Goal: Task Accomplishment & Management: Complete application form

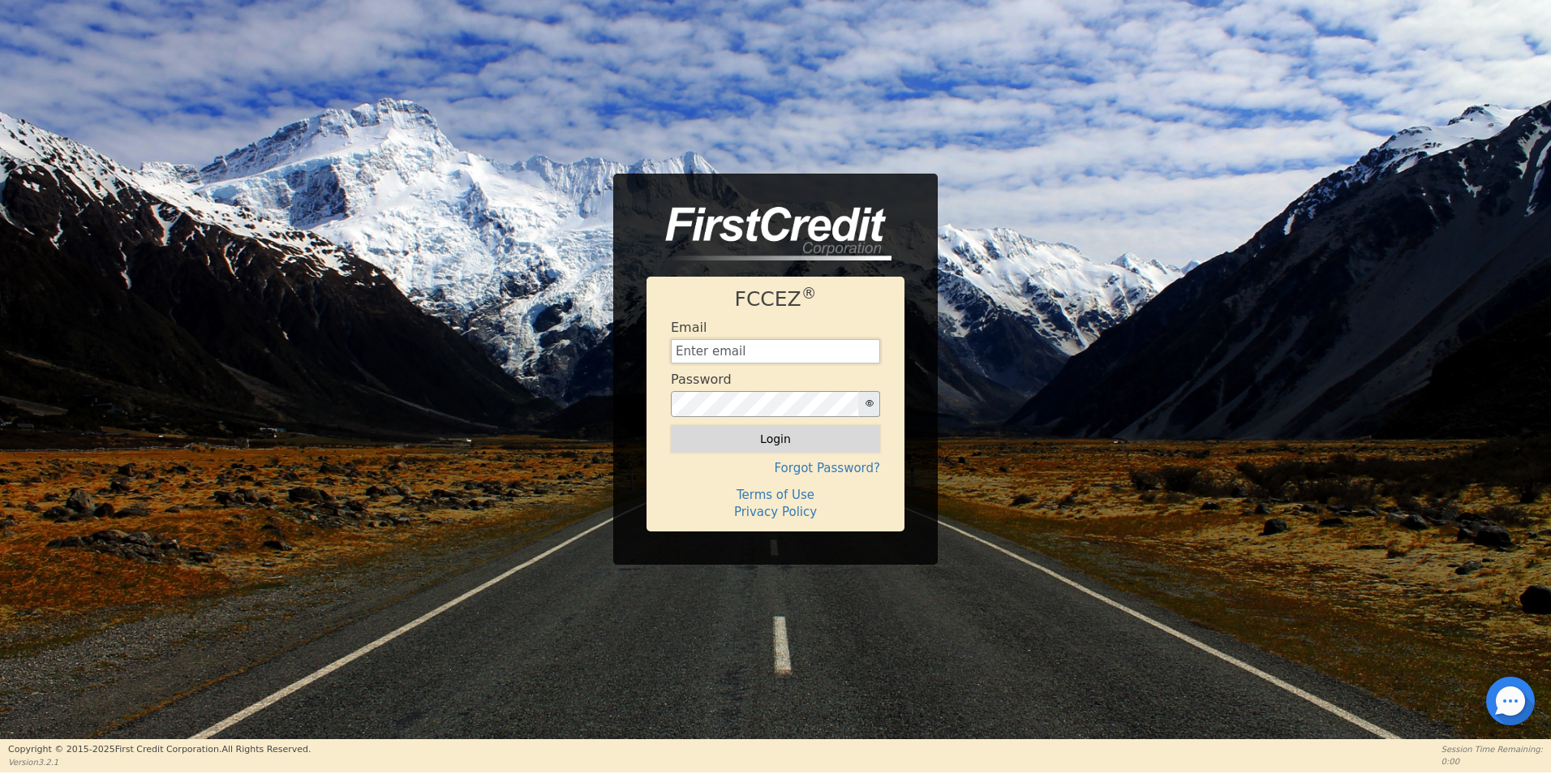
type input "[EMAIL_ADDRESS][DOMAIN_NAME]"
click at [753, 428] on button "Login" at bounding box center [775, 439] width 209 height 28
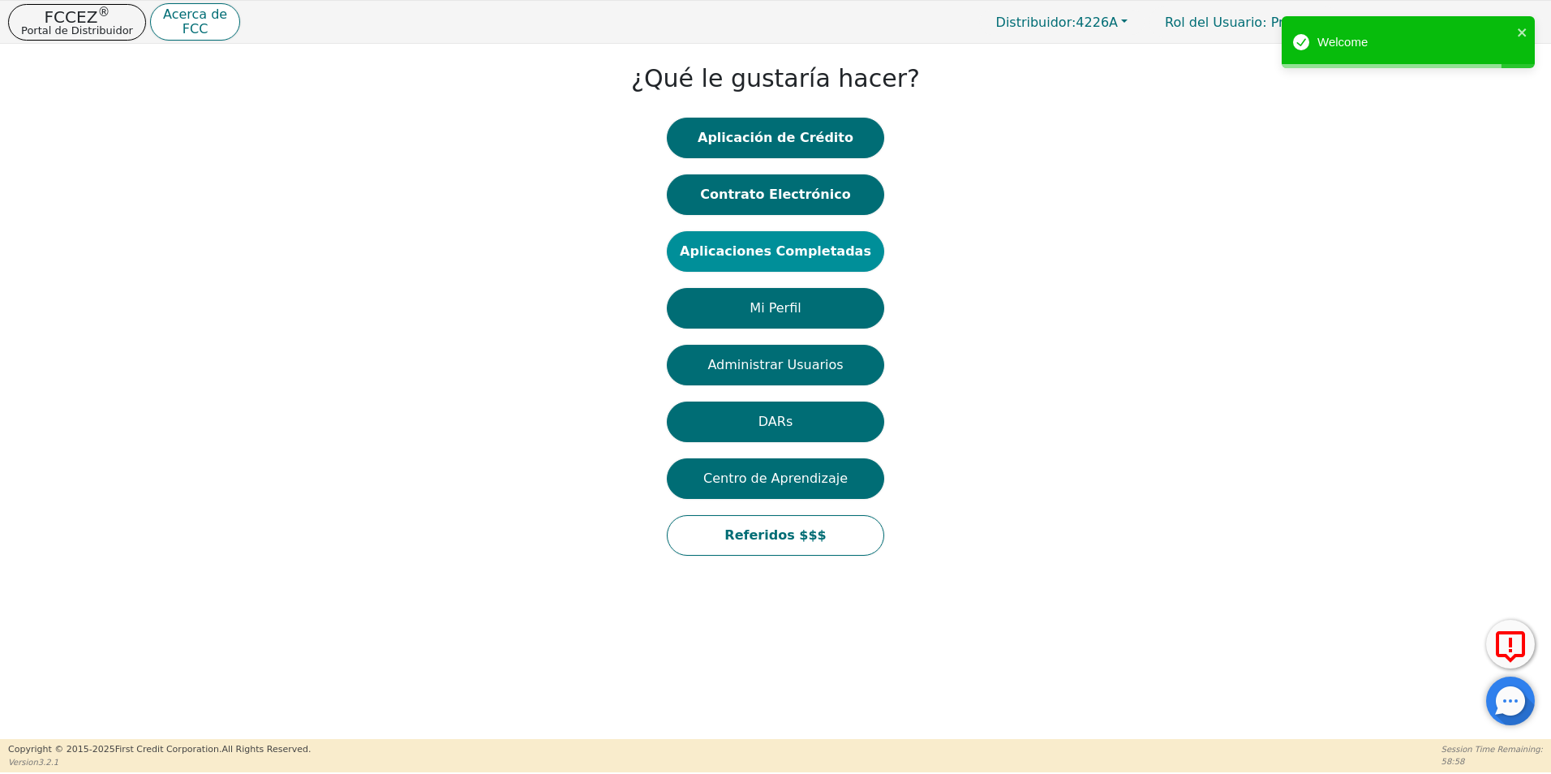
click at [790, 260] on button "Aplicaciones Completadas" at bounding box center [775, 251] width 217 height 41
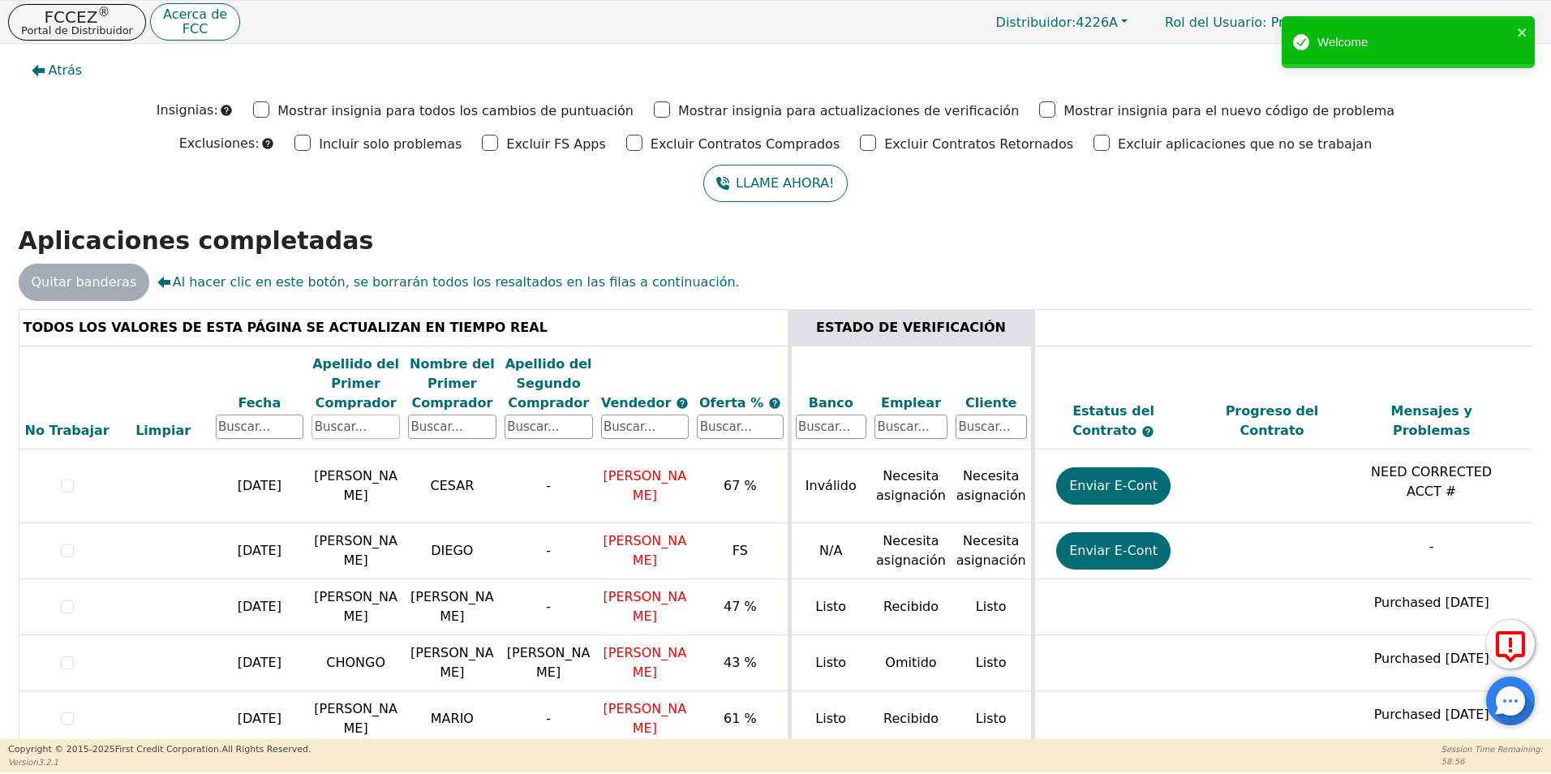
click at [372, 434] on input "text" at bounding box center [356, 427] width 88 height 24
type input "[PERSON_NAME]"
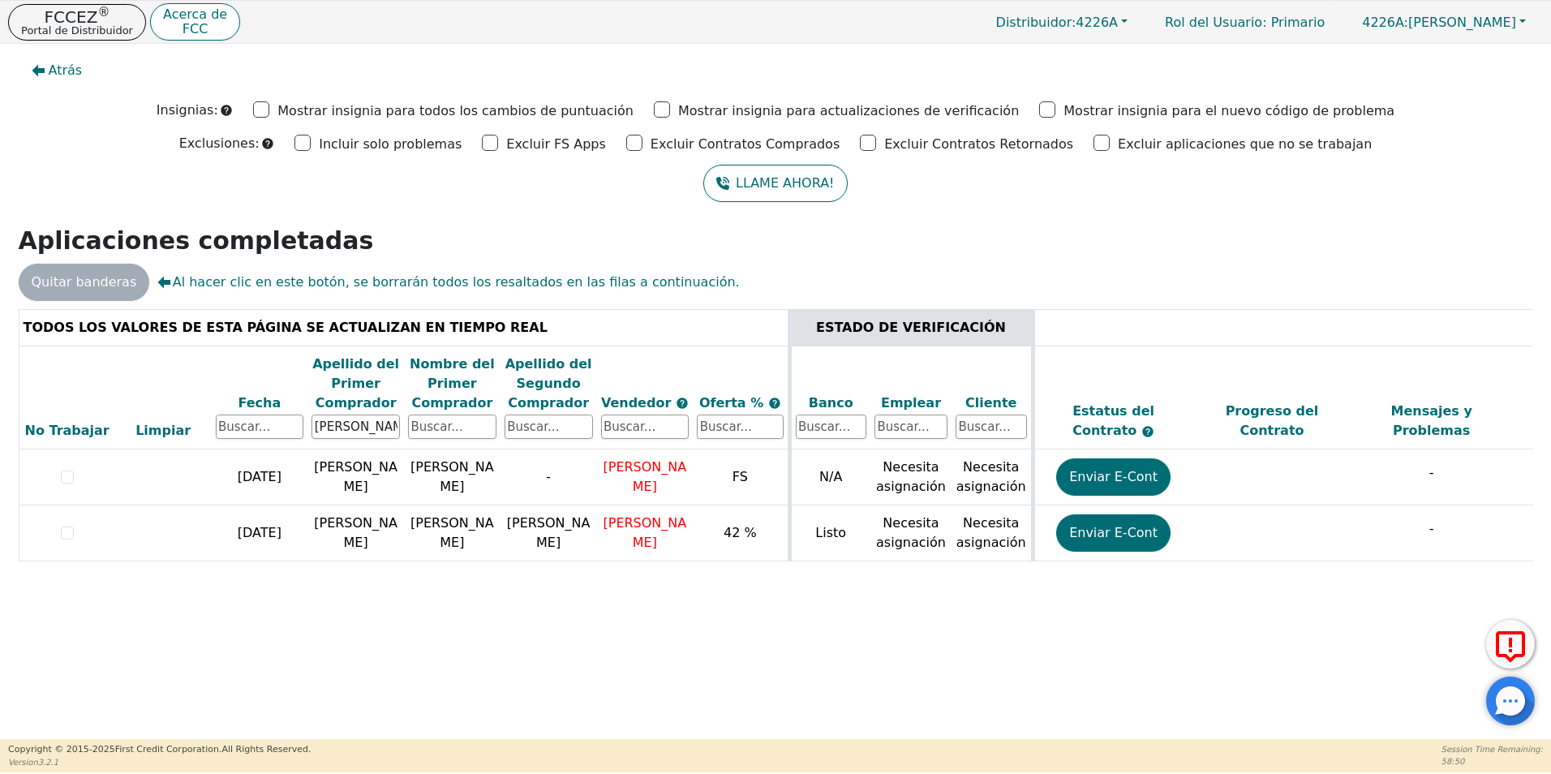
drag, startPoint x: 477, startPoint y: 591, endPoint x: 1039, endPoint y: 583, distance: 562.2
click at [1039, 583] on div "TODOS LOS VALORES DE ESTA PÁGINA SE ACTUALIZAN EN TIEMPO REAL ESTADO DE VERIFIC…" at bounding box center [775, 450] width 1527 height 282
drag, startPoint x: 1039, startPoint y: 583, endPoint x: 1131, endPoint y: 622, distance: 99.6
click at [1131, 622] on div "Atrás Insignias: Mostrar insignia para todos los cambios de puntuación Mostrar …" at bounding box center [775, 391] width 1551 height 695
click at [1128, 591] on div "TODOS LOS VALORES DE ESTA PÁGINA SE ACTUALIZAN EN TIEMPO REAL ESTADO DE VERIFIC…" at bounding box center [775, 450] width 1527 height 282
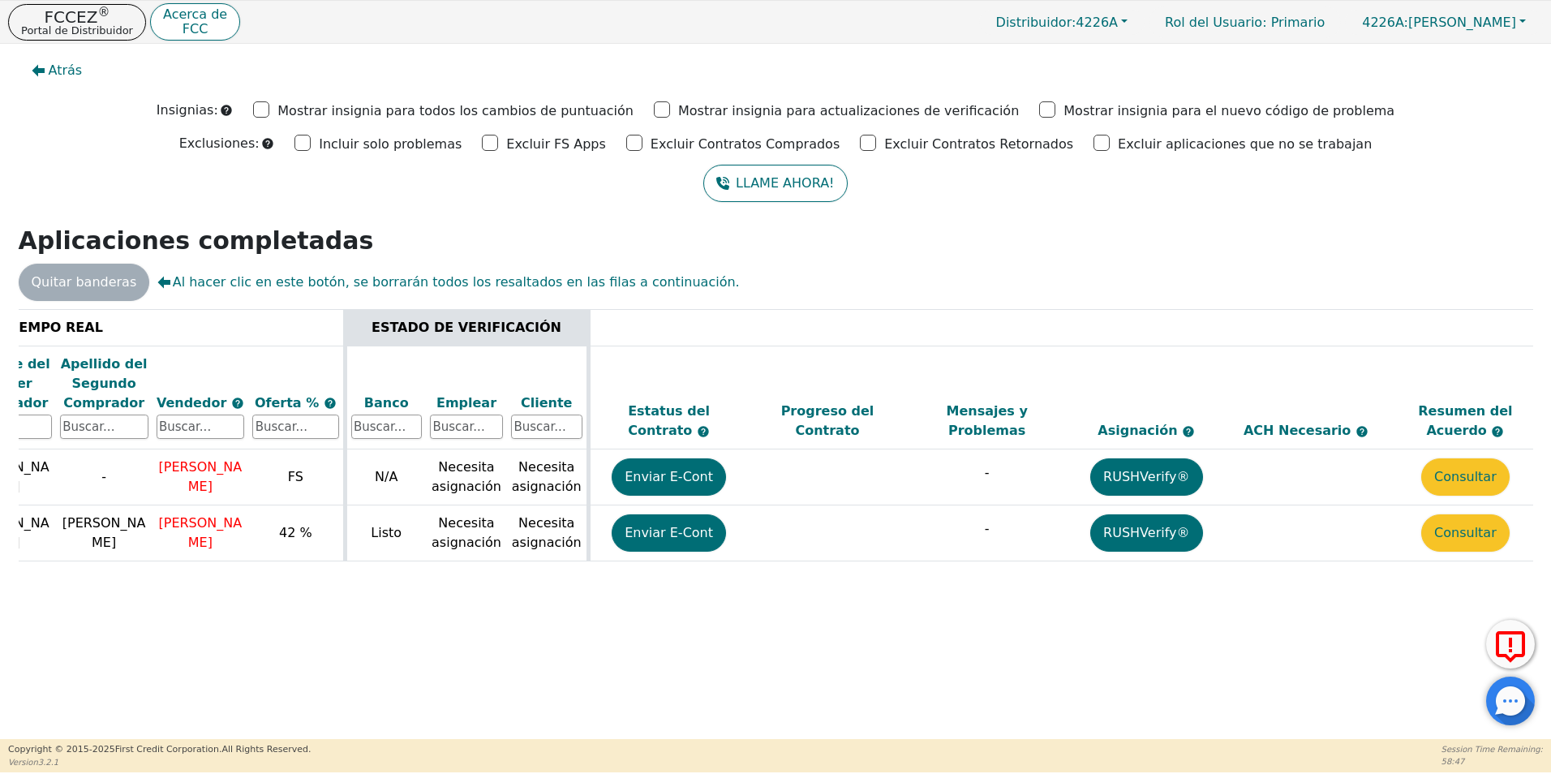
scroll to position [0, 458]
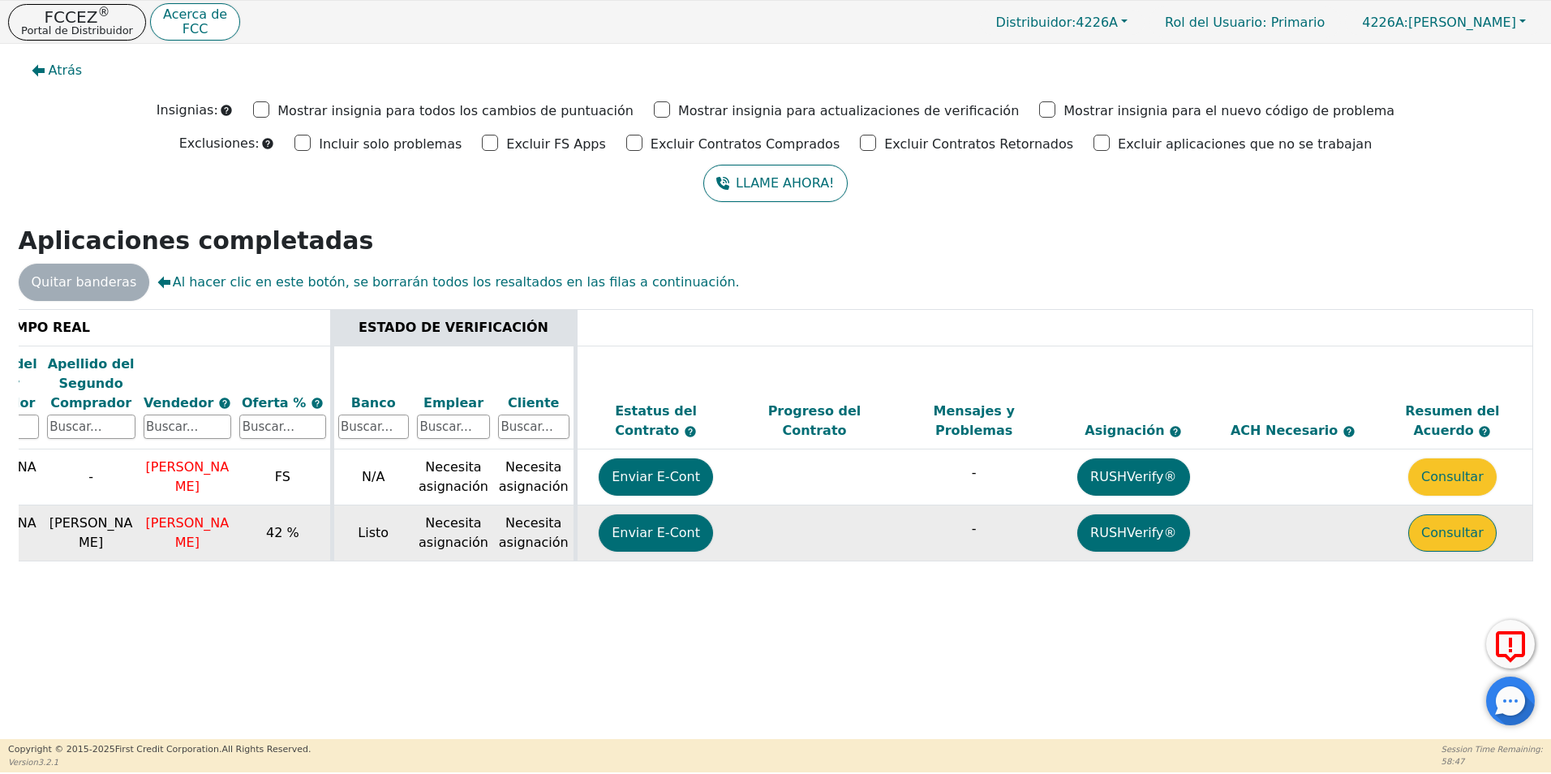
click at [1471, 535] on button "Consultar" at bounding box center [1452, 532] width 88 height 37
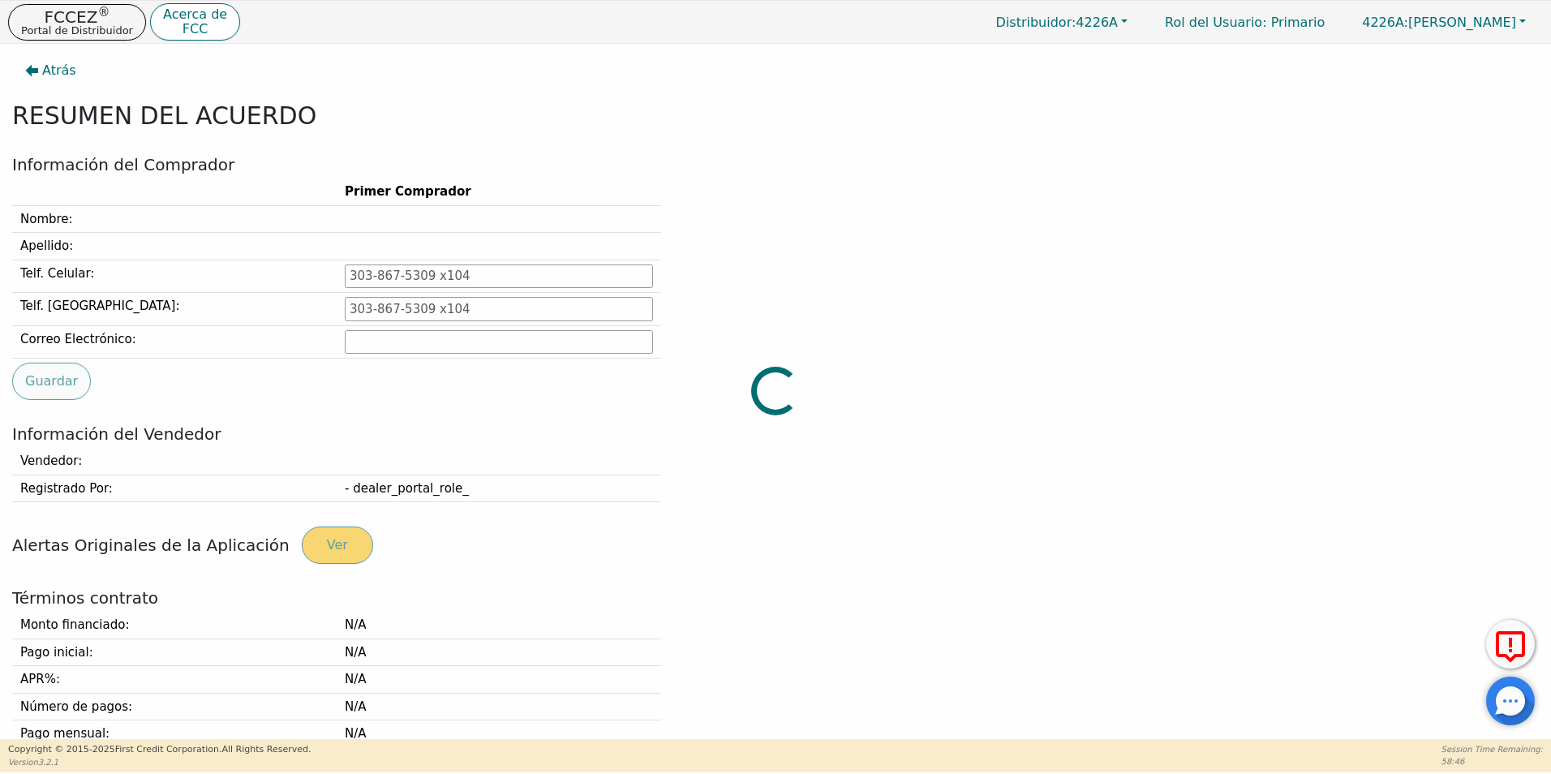
type input "[PHONE_NUMBER]"
type input "[EMAIL_ADDRESS][DOMAIN_NAME]"
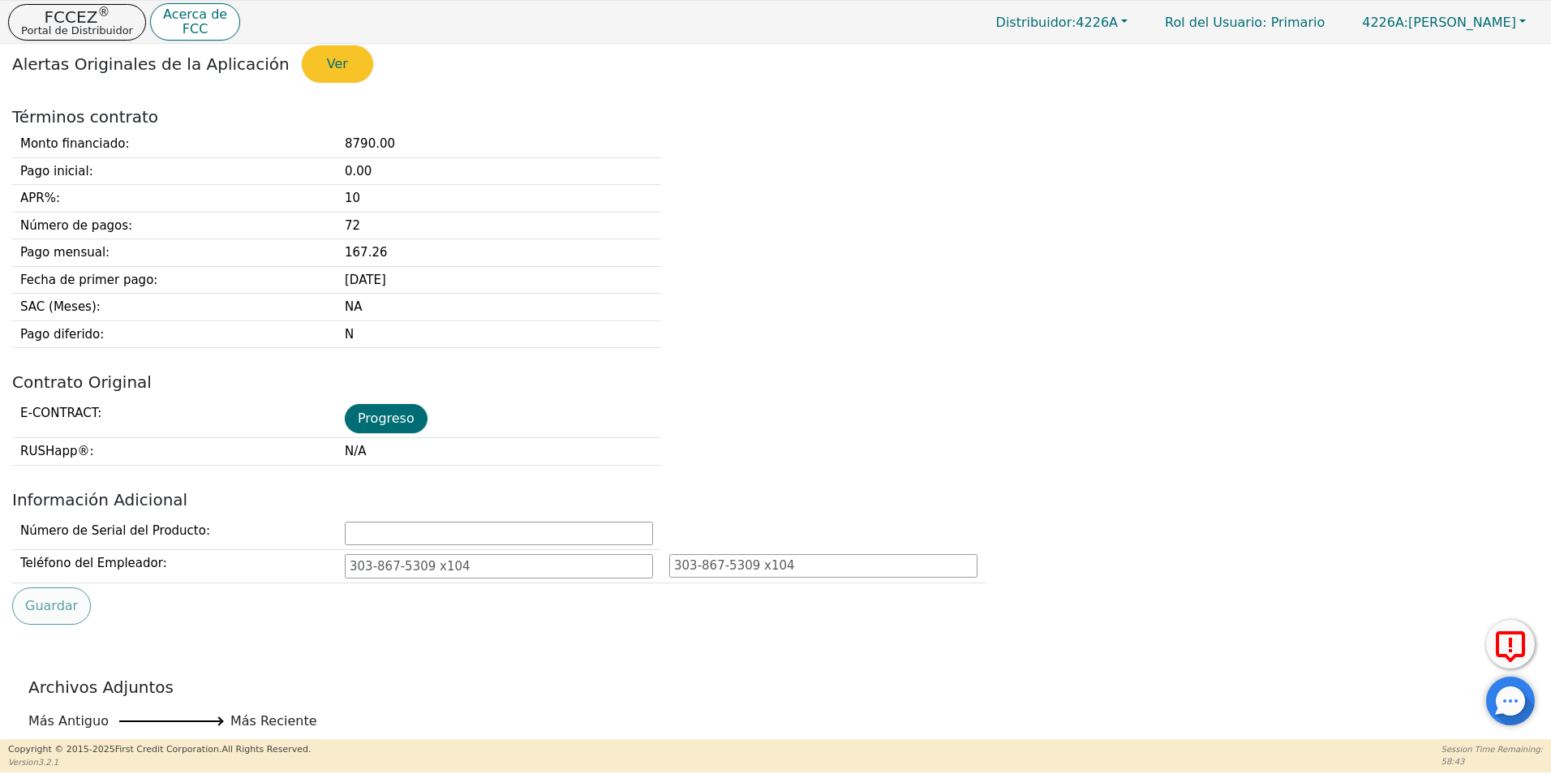
scroll to position [649, 0]
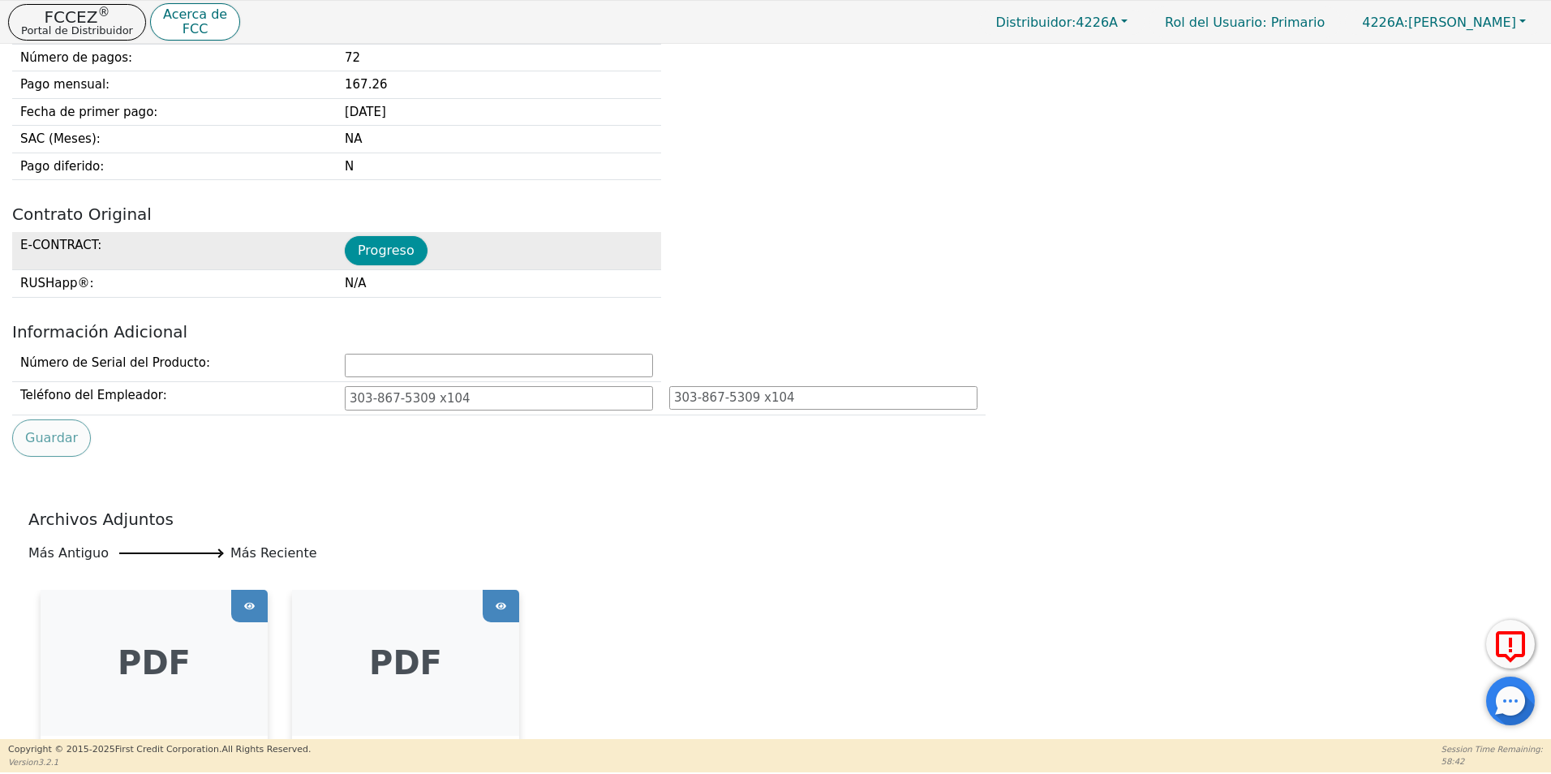
click at [397, 256] on button "Progreso" at bounding box center [386, 250] width 83 height 29
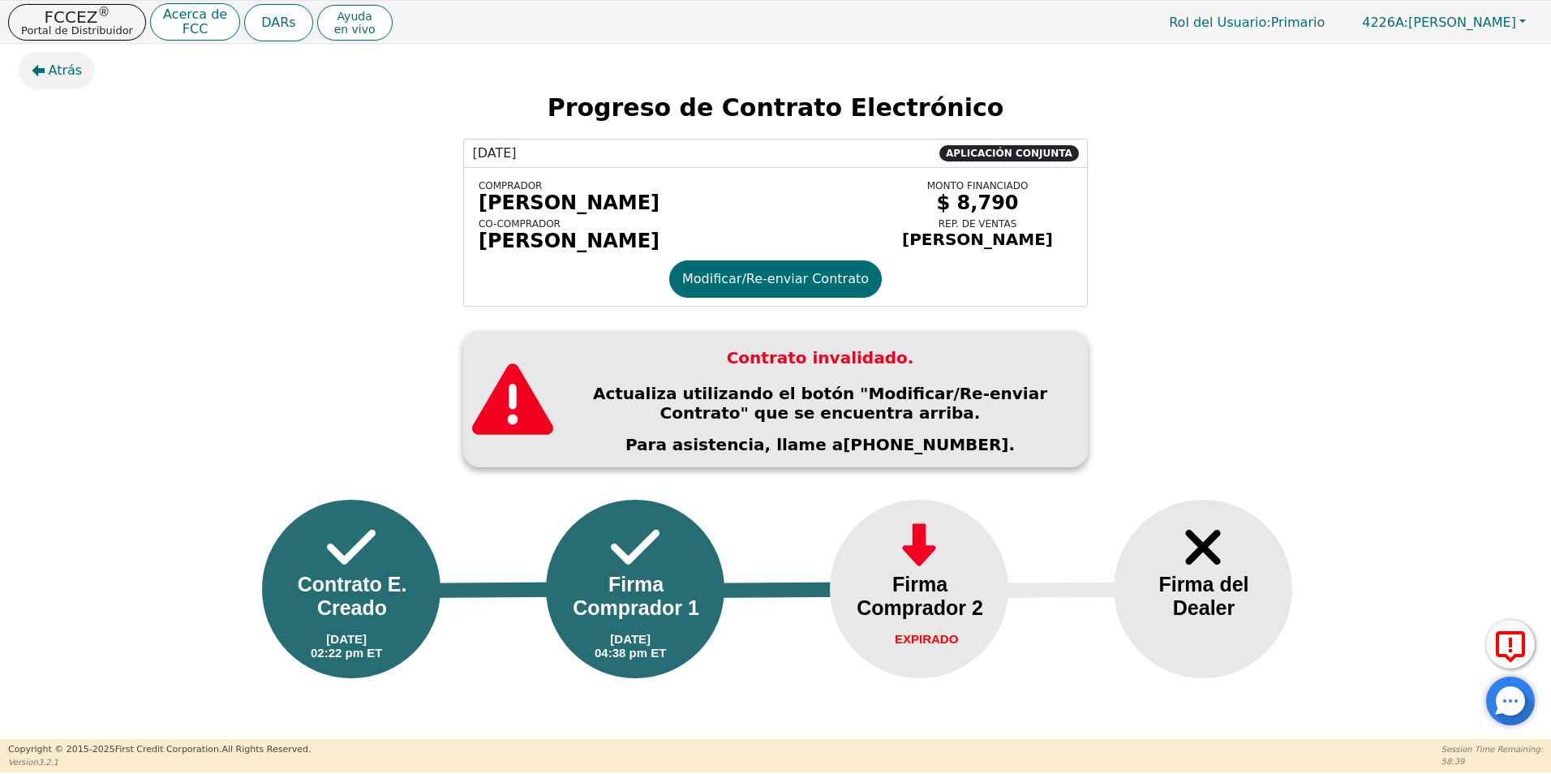
click at [46, 65] on button "Atrás" at bounding box center [57, 70] width 77 height 37
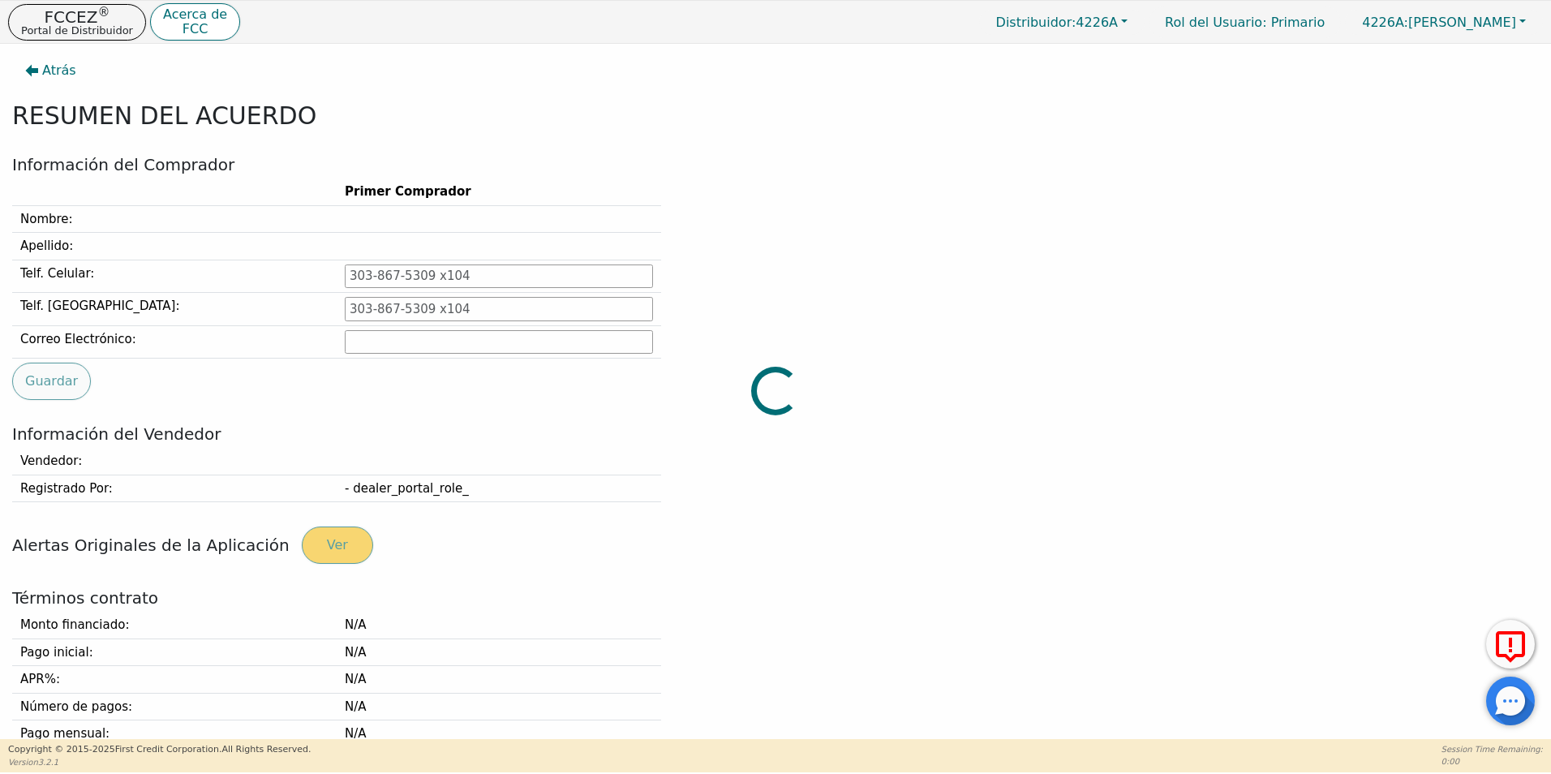
type input "[PHONE_NUMBER]"
type input "[EMAIL_ADDRESS][DOMAIN_NAME]"
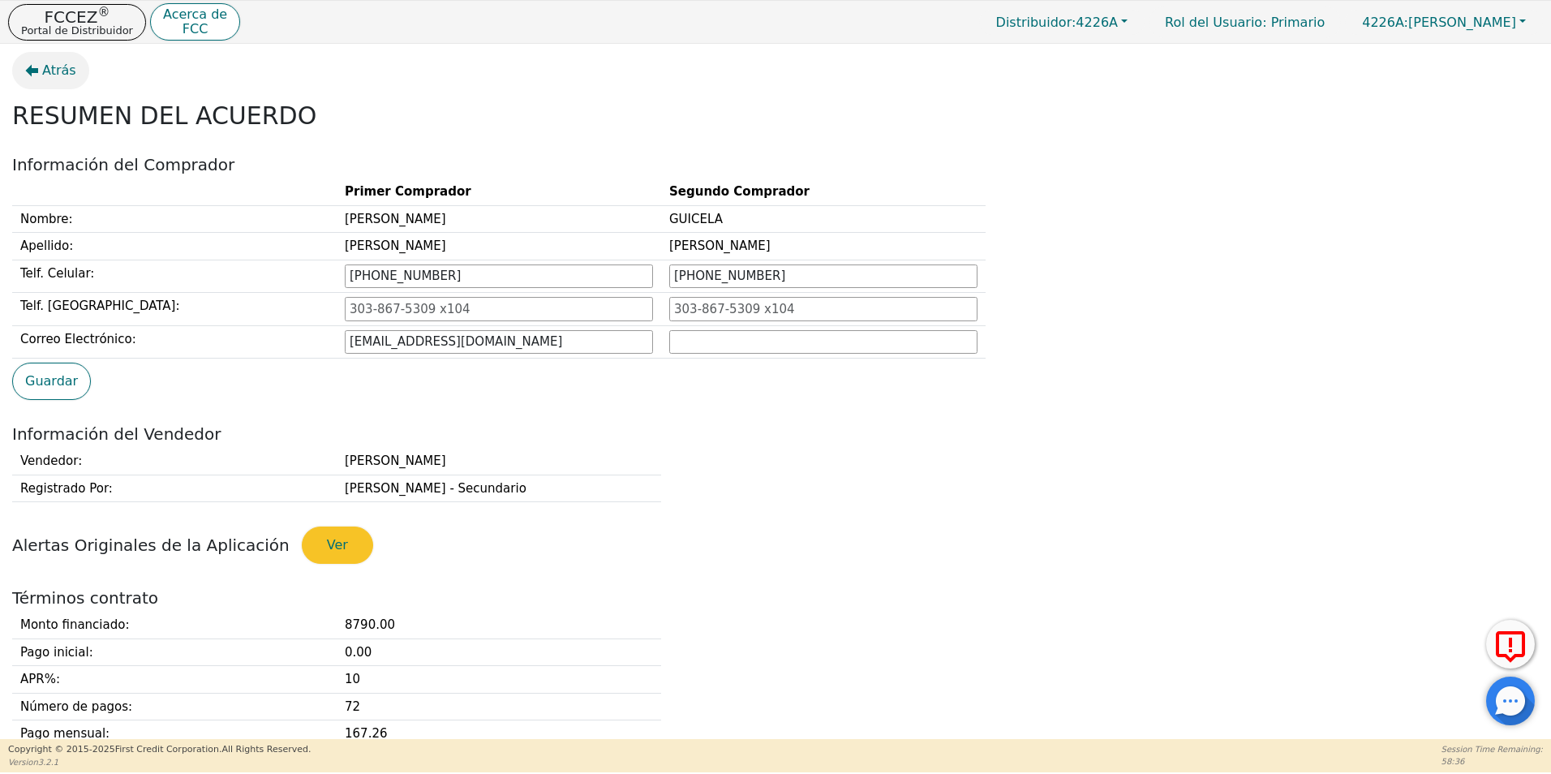
click at [55, 64] on span "Atrás" at bounding box center [59, 70] width 34 height 19
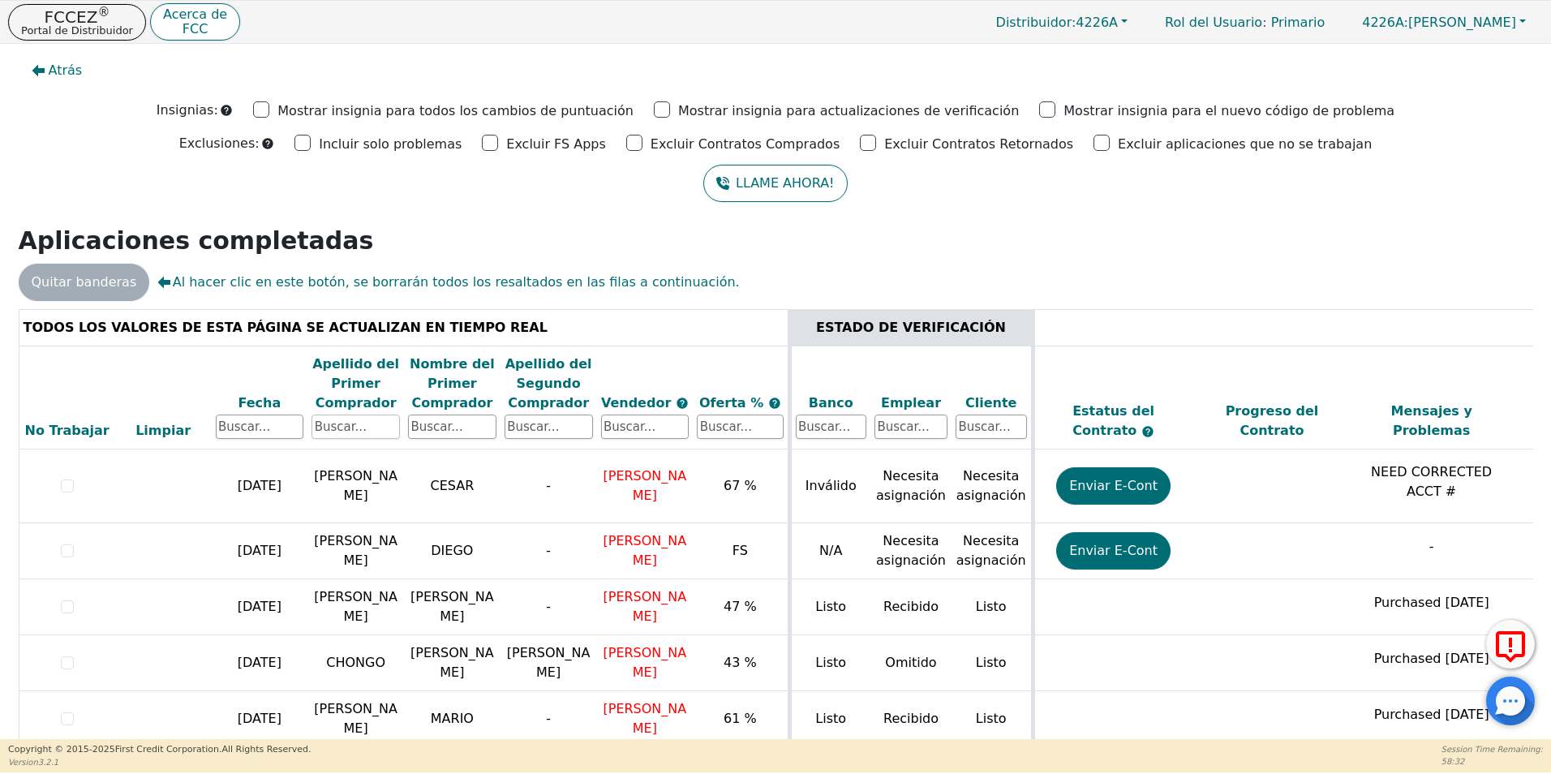
click at [349, 428] on input "text" at bounding box center [356, 427] width 88 height 24
type input "[PERSON_NAME]"
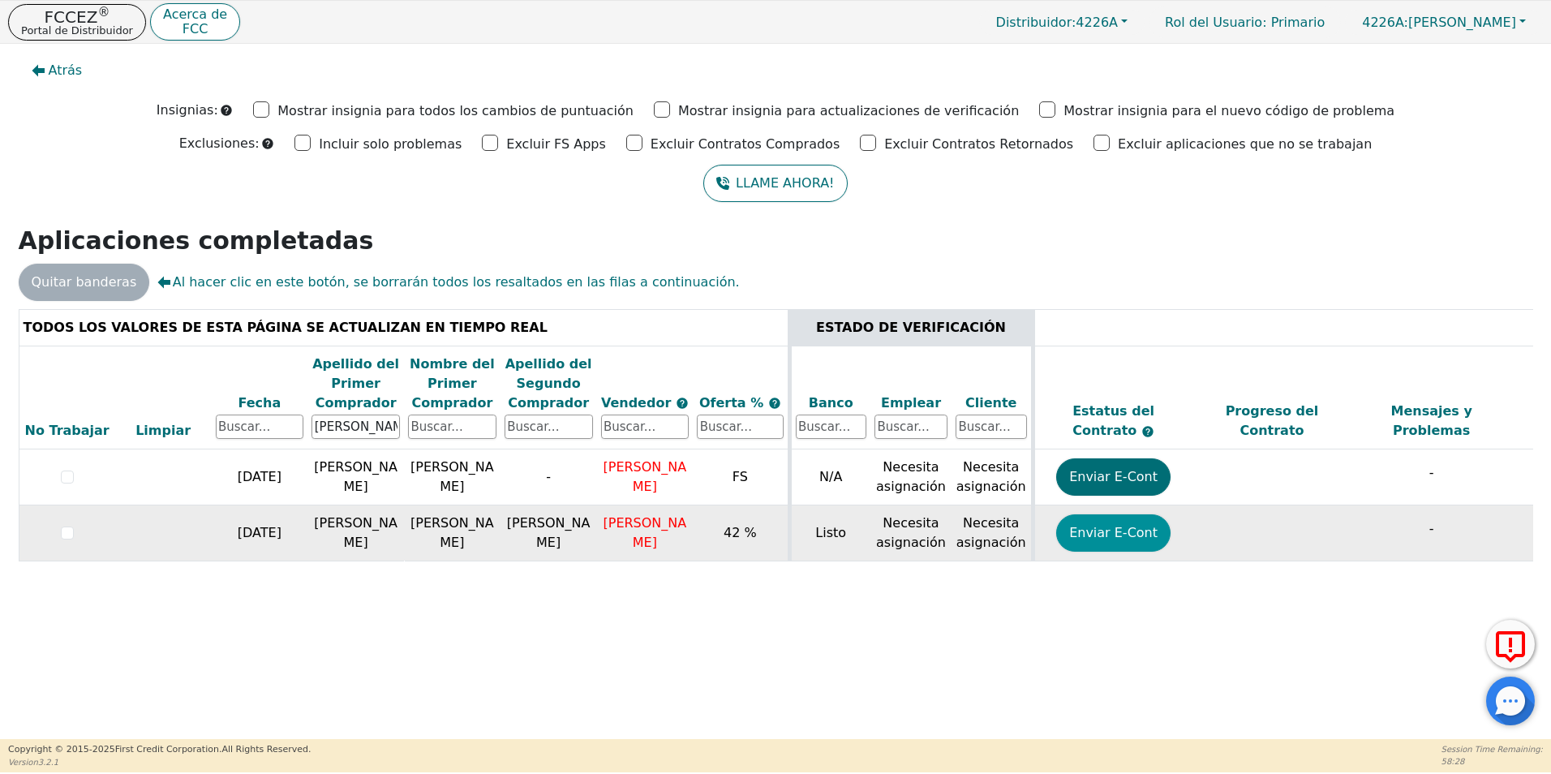
click at [1088, 539] on button "Enviar E-Cont" at bounding box center [1113, 532] width 114 height 37
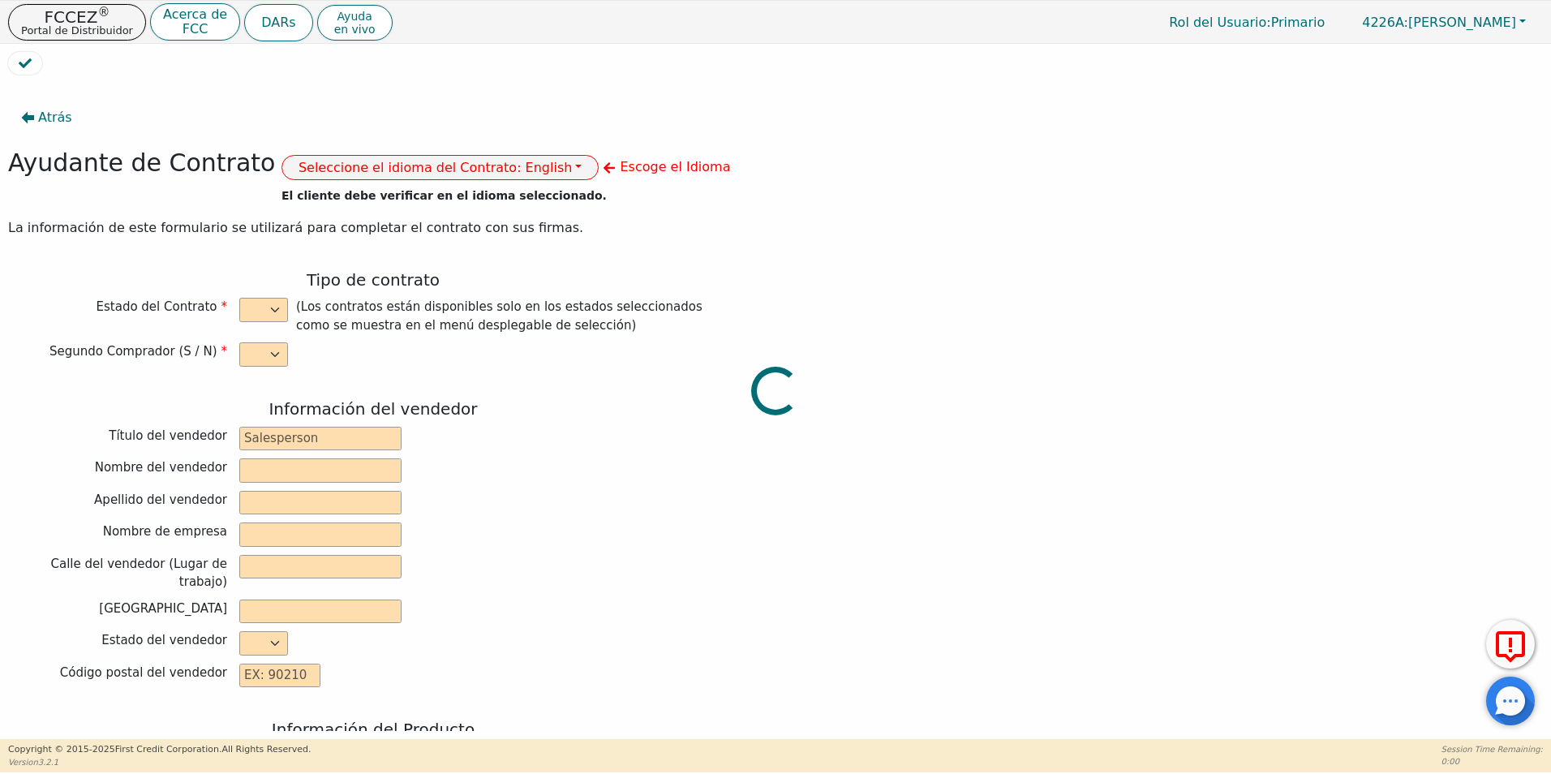
select select "y"
type input "VERIFICATION"
type input "[PERSON_NAME]"
type input "DIAMOND PERFECT. DBA AQUAFEEL"
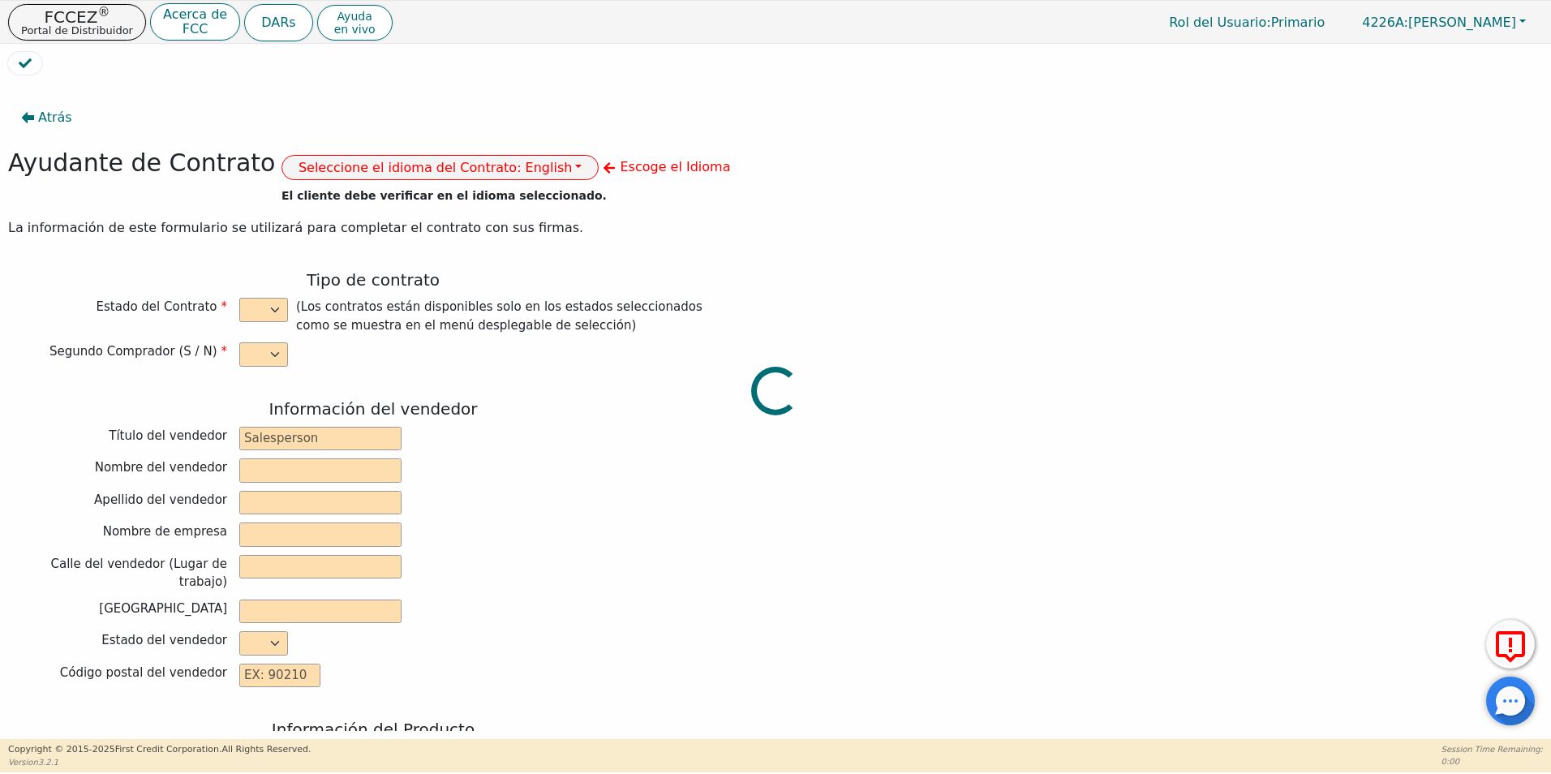
type input "[STREET_ADDRESS]"
type input "WAKE FOREST"
select select "NC"
type input "27587"
type input "[PERSON_NAME]"
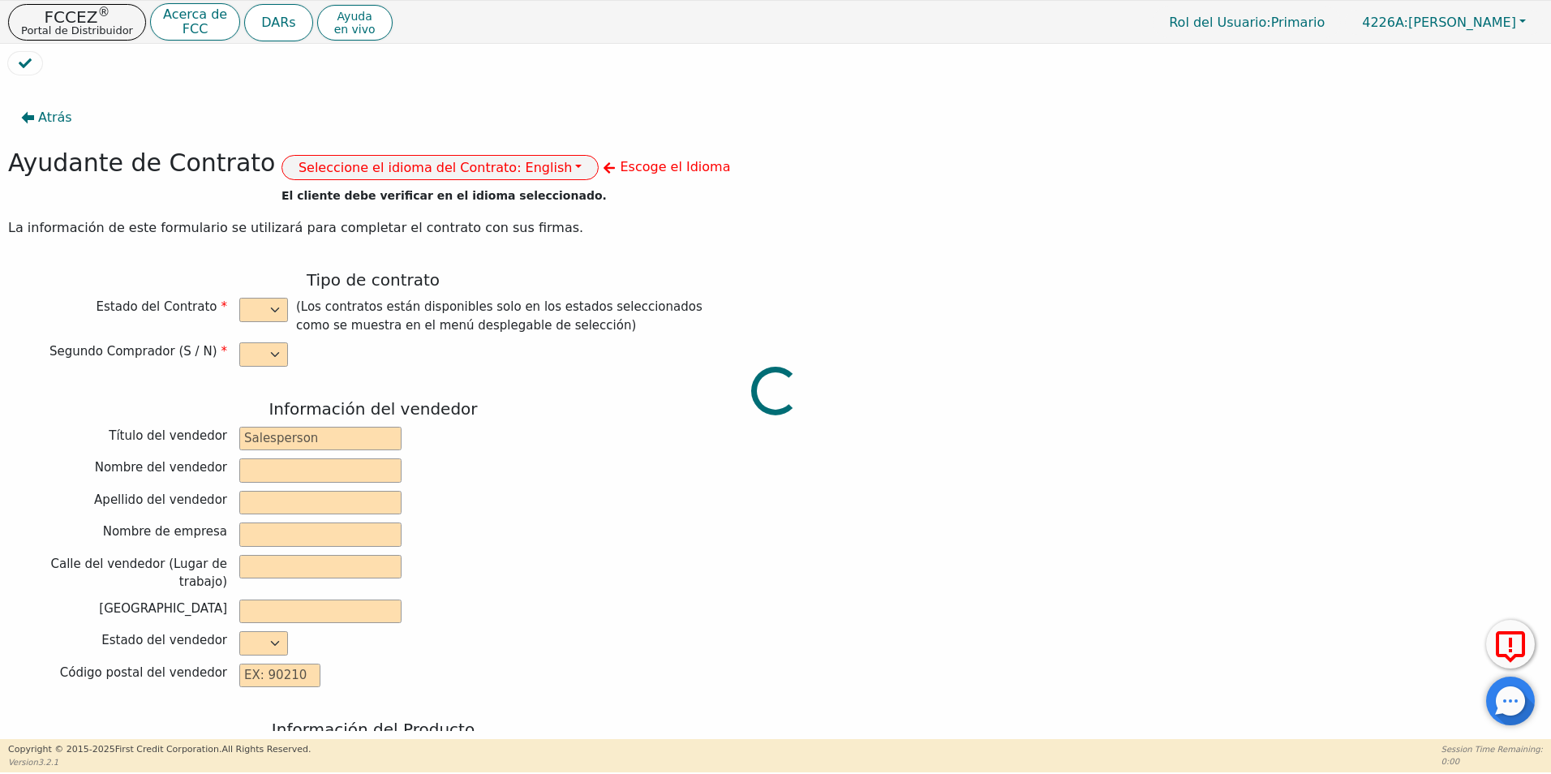
type input "[PERSON_NAME]"
type input "GUICELA"
type input "[PERSON_NAME]"
type input "[STREET_ADDRESS]"
type input "[PERSON_NAME]"
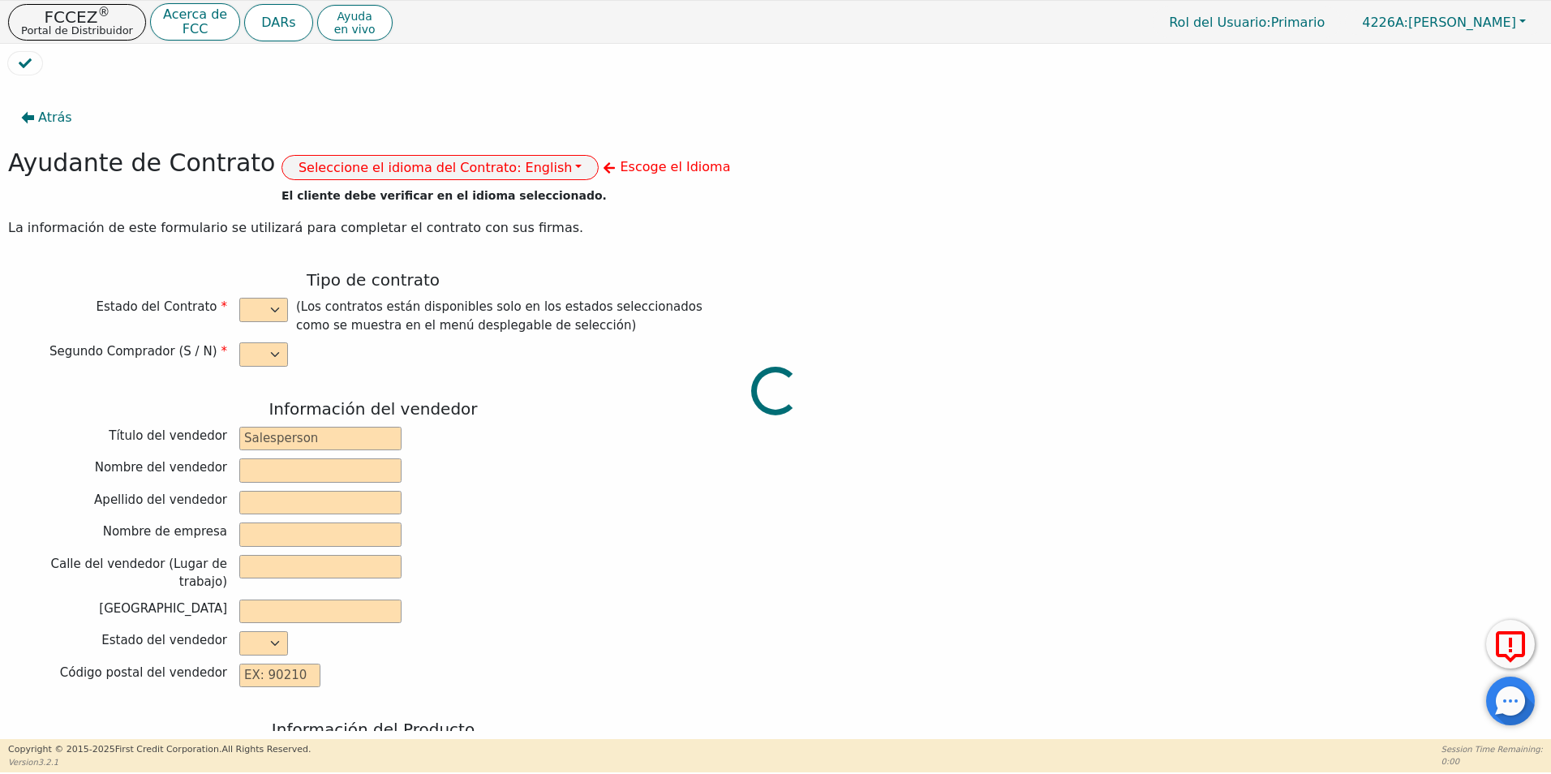
select select "NJ"
type input "08854"
type input "[DATE]"
type input "10.99"
type input "[DATE]"
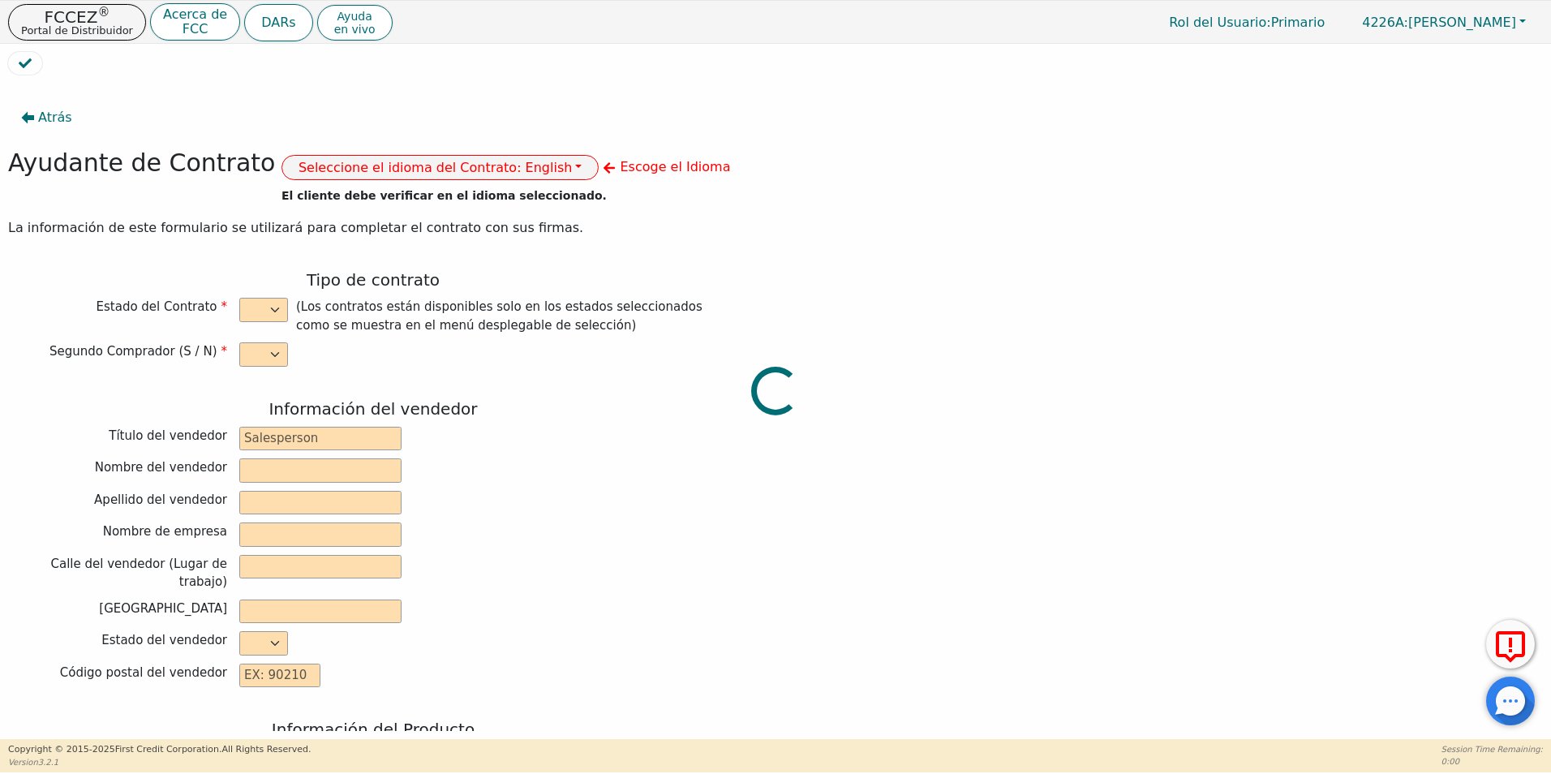
type input "72"
type input "0"
type input "8790.00"
type input "0.00"
type input "8790.00"
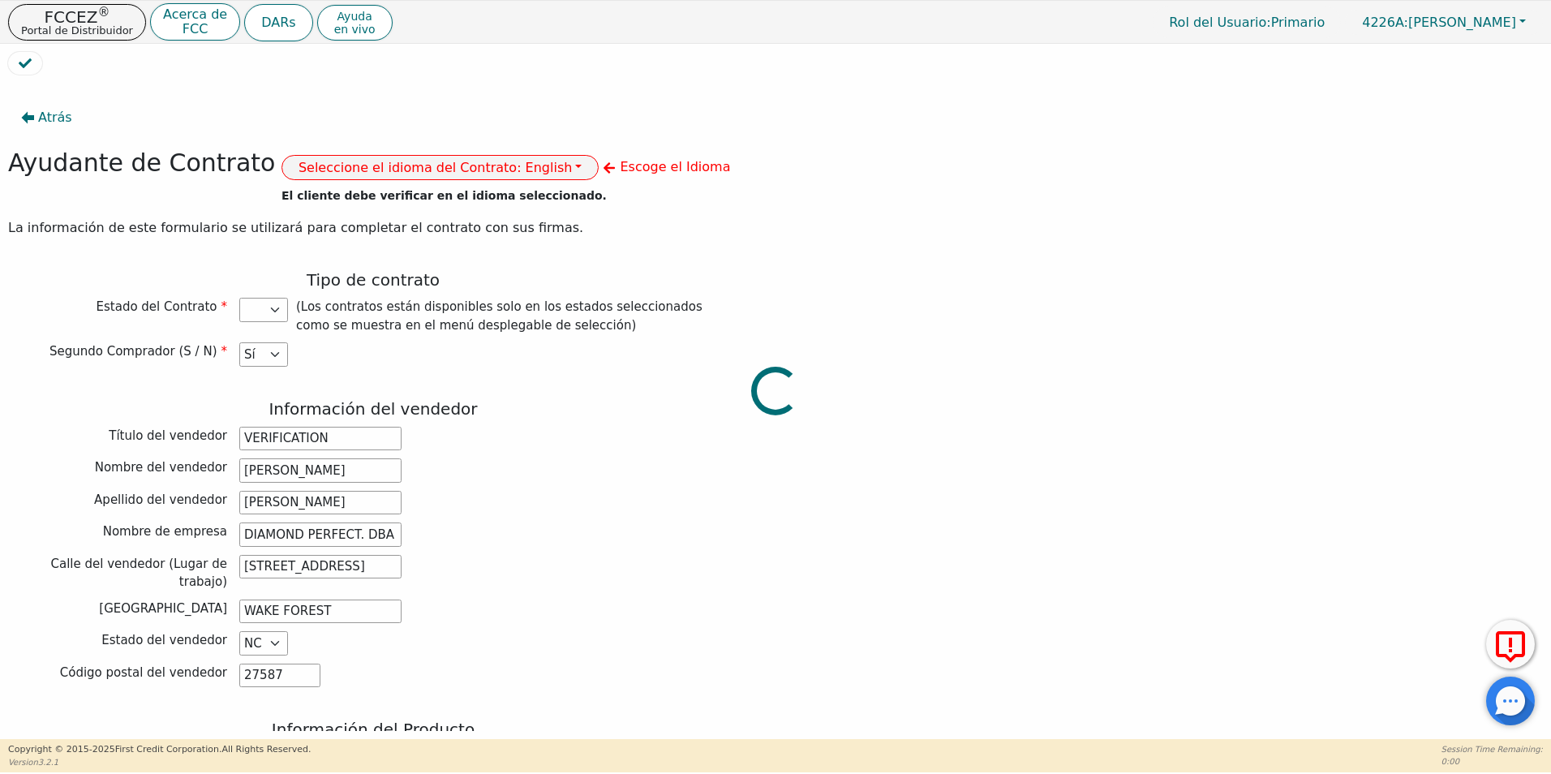
select select "PA"
click at [512, 172] on button "Seleccione el idioma del Contrato: English" at bounding box center [441, 167] width 318 height 25
click at [336, 228] on link "Español" at bounding box center [346, 225] width 128 height 22
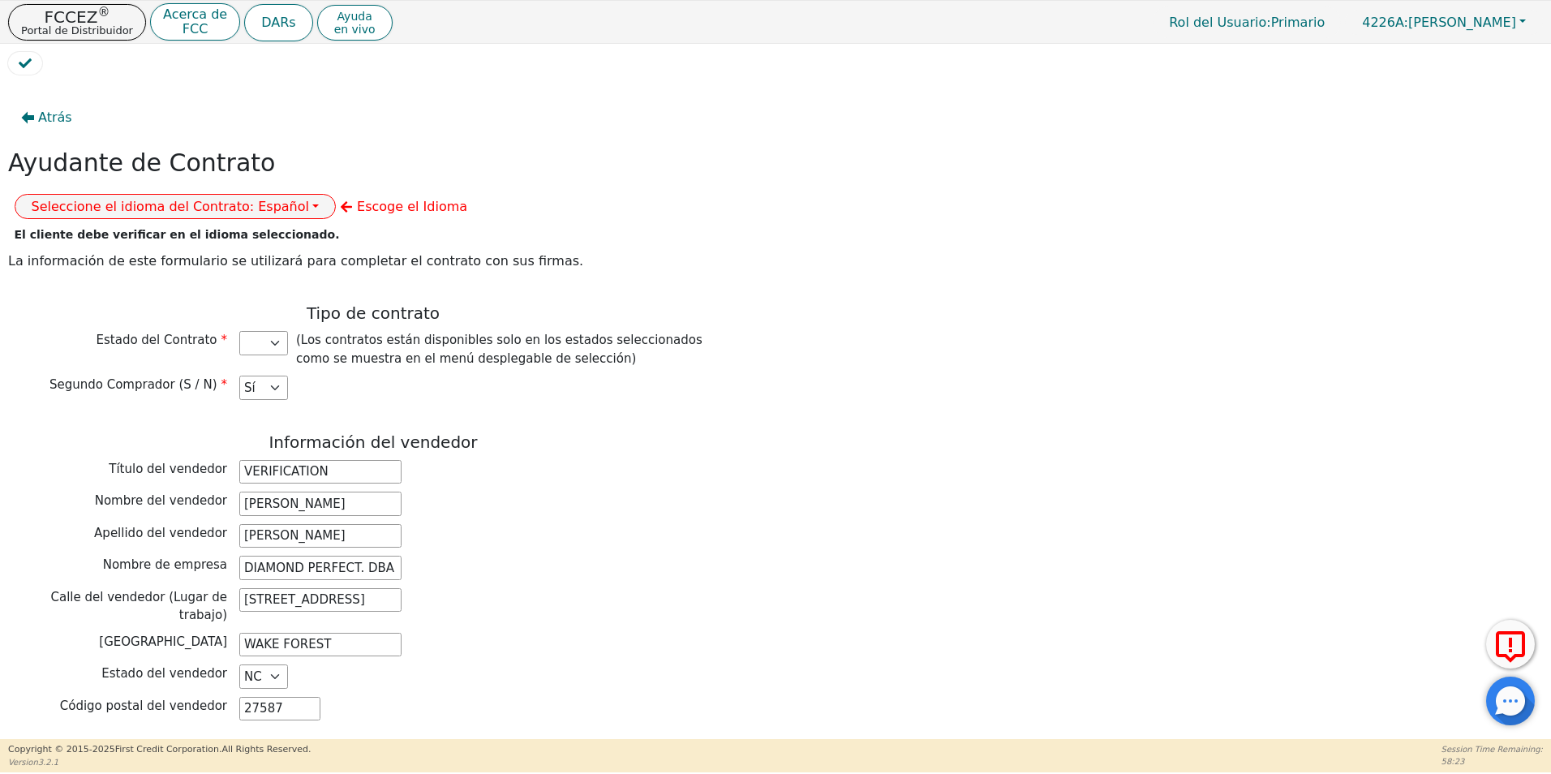
click at [905, 534] on div "Atrás Ayudante de Contrato Seleccione el idioma del Contrato: Español Ingles Es…" at bounding box center [775, 407] width 1535 height 648
click at [58, 118] on span "Atrás" at bounding box center [55, 117] width 34 height 19
